Goal: Task Accomplishment & Management: Manage account settings

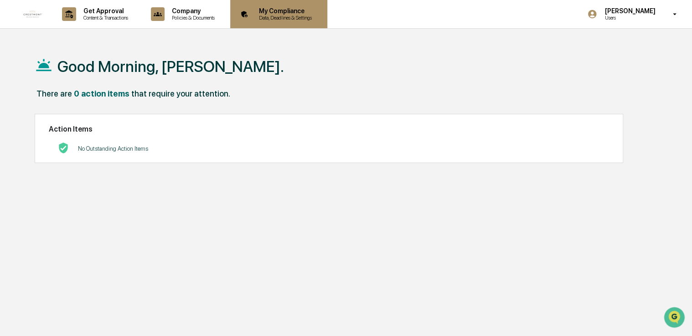
click at [281, 17] on p "Data, Deadlines & Settings" at bounding box center [284, 18] width 65 height 6
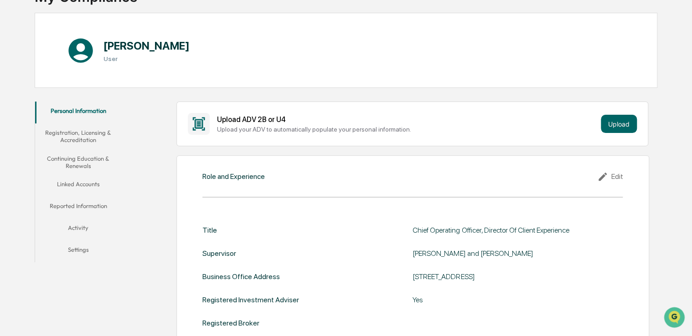
scroll to position [91, 0]
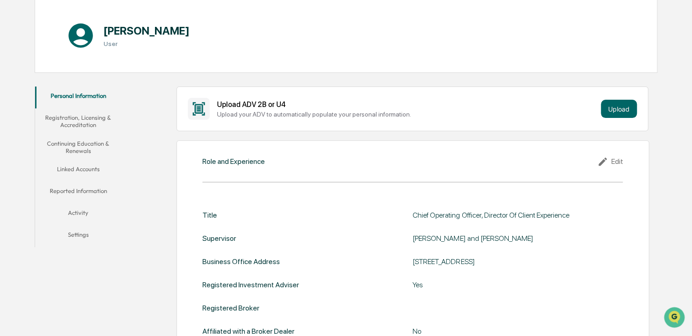
click at [84, 125] on button "Registration, Licensing & Accreditation" at bounding box center [78, 121] width 87 height 26
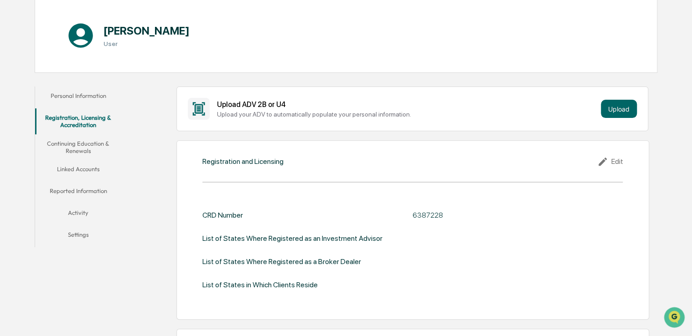
click at [76, 148] on button "Continuing Education & Renewals" at bounding box center [78, 147] width 87 height 26
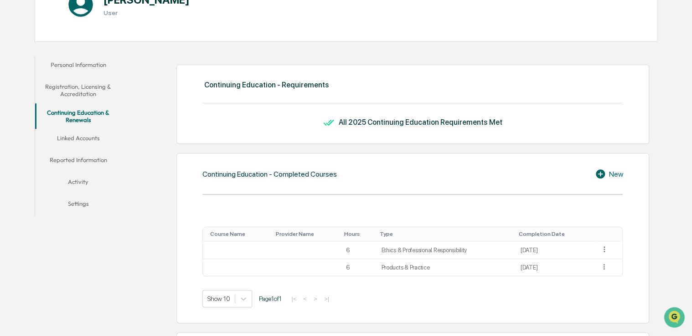
scroll to position [137, 0]
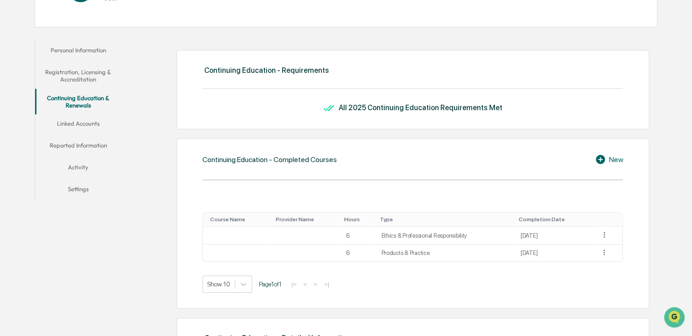
click at [82, 125] on button "Linked Accounts" at bounding box center [78, 125] width 87 height 22
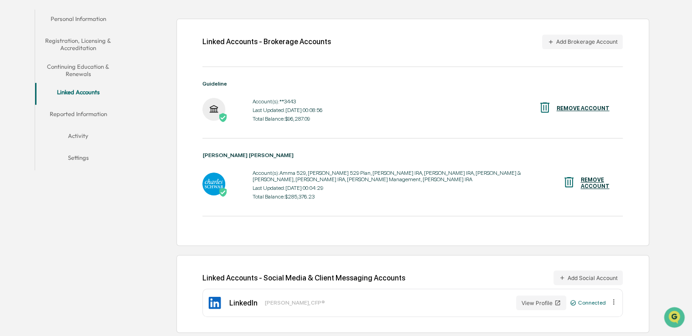
scroll to position [170, 0]
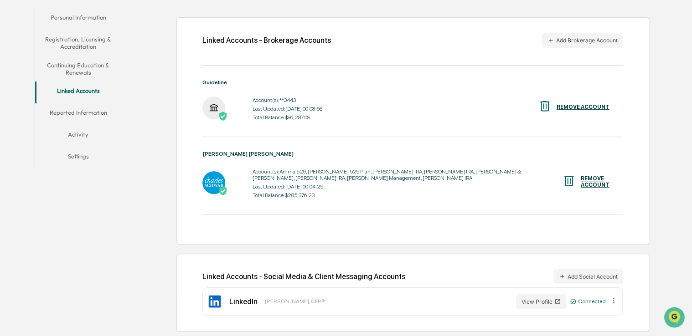
click at [91, 110] on button "Reported Information" at bounding box center [78, 114] width 87 height 22
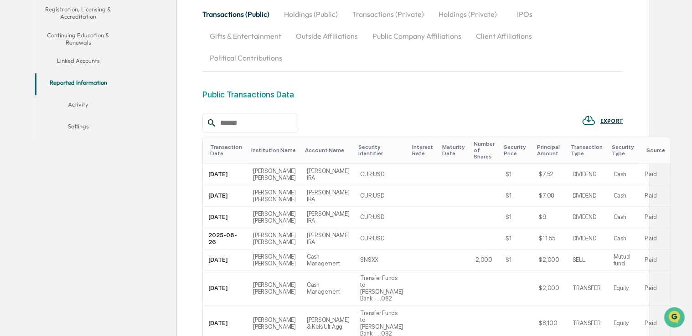
scroll to position [29, 0]
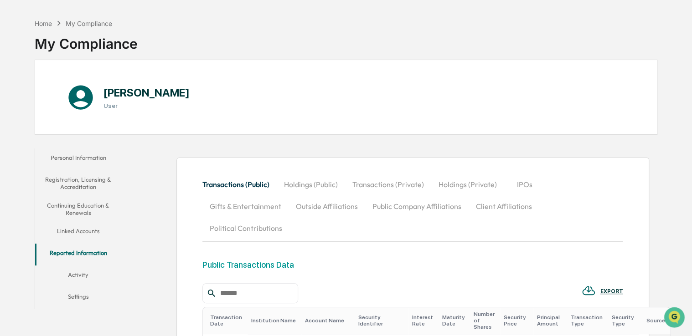
click at [516, 205] on button "Client Affiliations" at bounding box center [504, 207] width 71 height 22
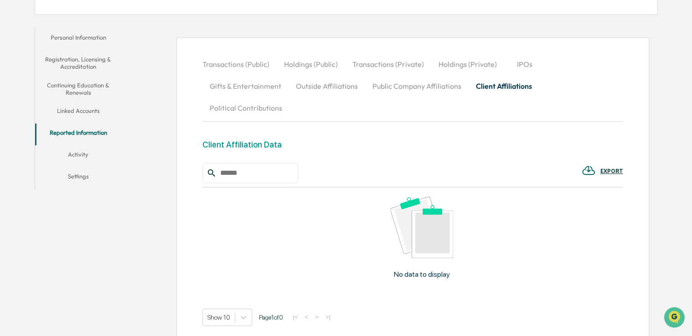
scroll to position [166, 0]
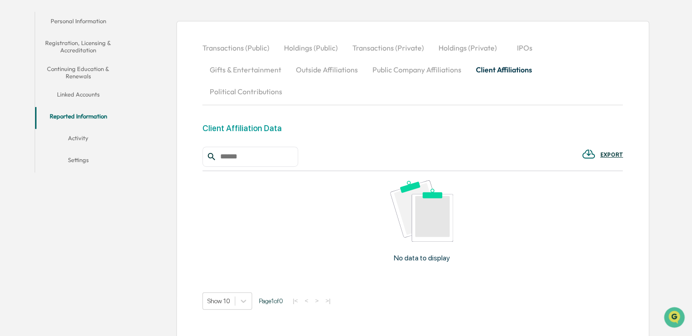
click at [289, 81] on button "Political Contributions" at bounding box center [245, 92] width 87 height 22
click at [294, 71] on button "Outside Affiliations" at bounding box center [327, 70] width 77 height 22
click at [246, 72] on button "Gifts & Entertainment" at bounding box center [245, 70] width 86 height 22
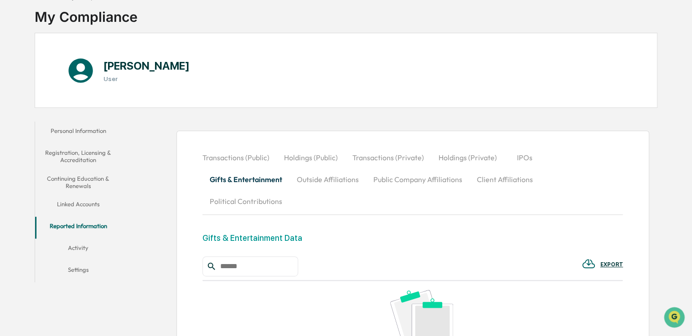
scroll to position [0, 0]
